Goal: Information Seeking & Learning: Find specific fact

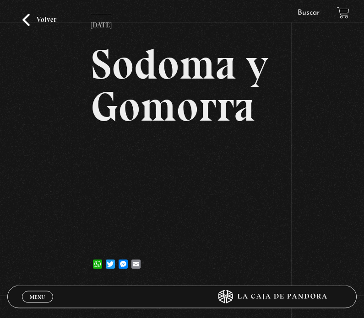
scroll to position [48, 0]
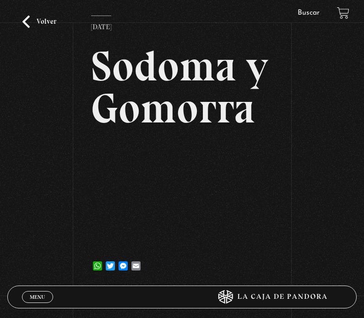
click at [29, 28] on link "Volver" at bounding box center [39, 22] width 34 height 12
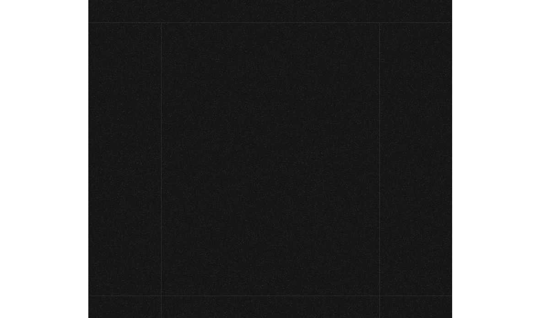
scroll to position [32, 0]
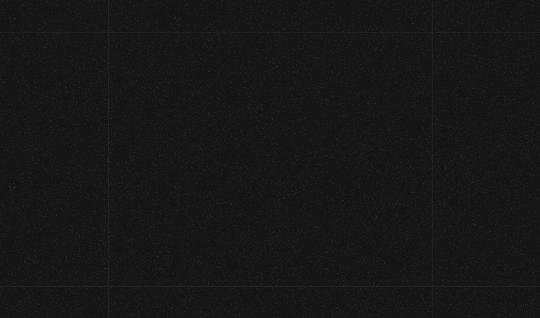
scroll to position [13, 0]
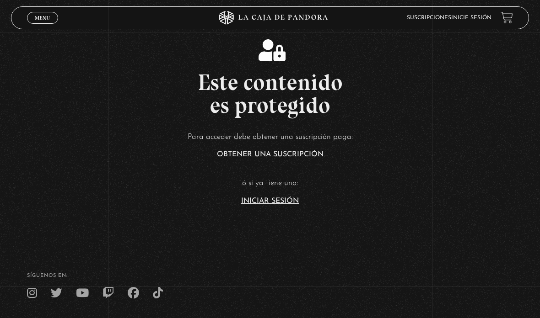
click at [268, 205] on link "Iniciar Sesión" at bounding box center [270, 201] width 58 height 7
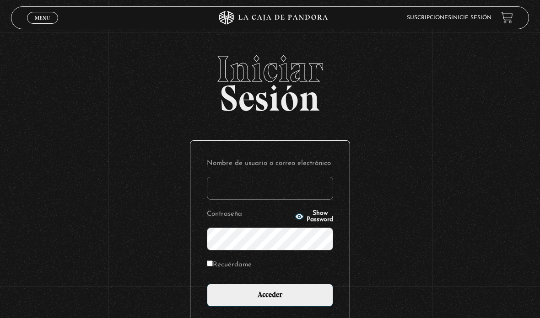
type input "[EMAIL_ADDRESS][DOMAIN_NAME]"
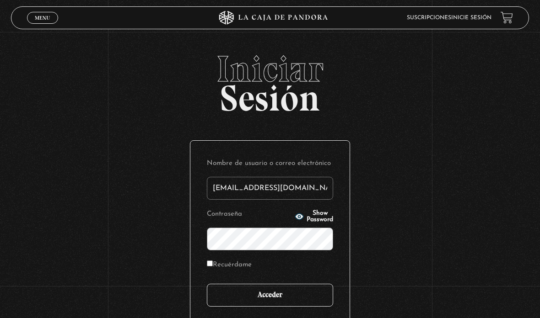
click at [284, 300] on input "Acceder" at bounding box center [270, 295] width 126 height 23
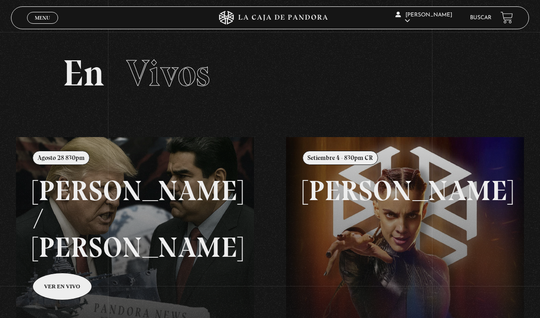
click at [40, 17] on span "Menu" at bounding box center [42, 17] width 15 height 5
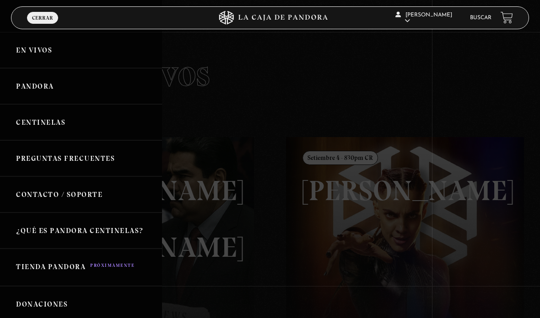
click at [375, 110] on div at bounding box center [270, 159] width 540 height 318
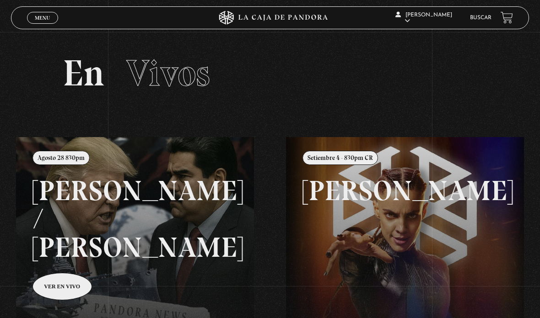
click at [42, 24] on link "Menu Cerrar" at bounding box center [42, 18] width 31 height 12
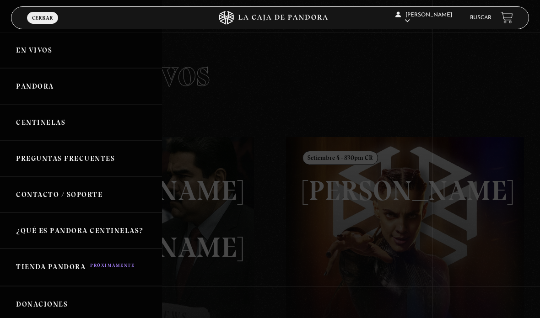
click at [42, 129] on link "Centinelas" at bounding box center [81, 122] width 162 height 36
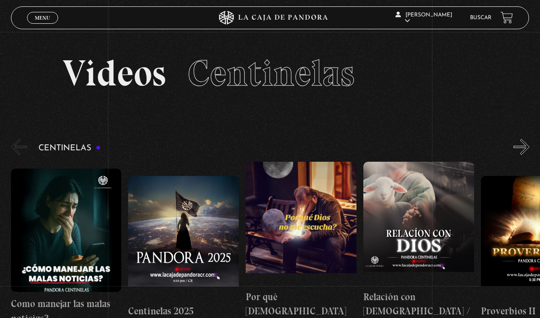
click at [472, 21] on link "Buscar" at bounding box center [480, 17] width 21 height 5
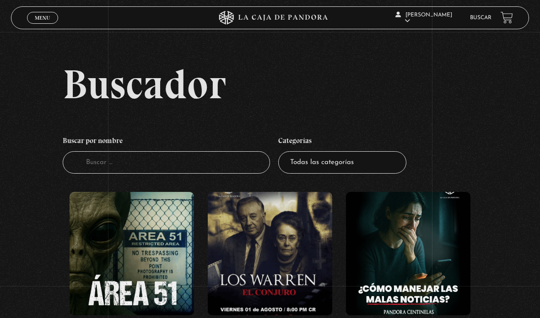
click at [239, 171] on input "Buscador" at bounding box center [166, 162] width 207 height 22
type input "Sodom"
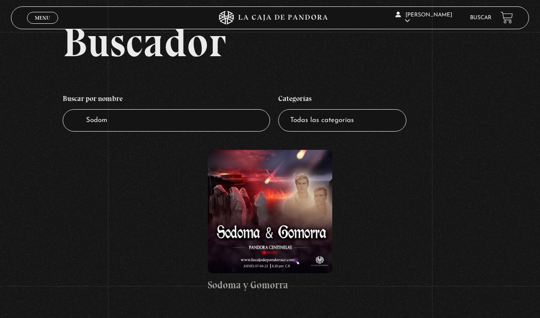
scroll to position [46, 0]
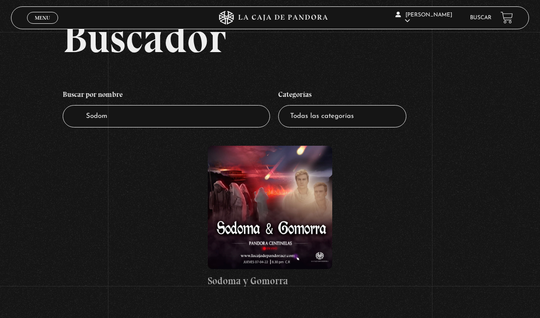
click at [293, 227] on figure at bounding box center [270, 207] width 124 height 123
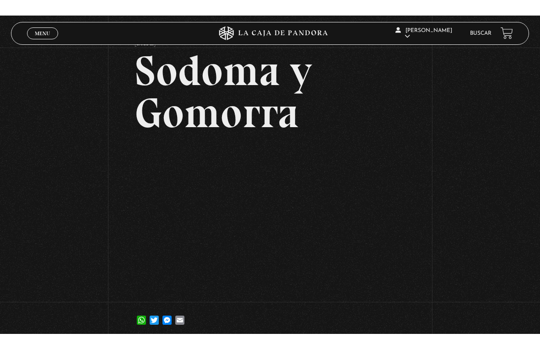
scroll to position [11, 0]
